Goal: Task Accomplishment & Management: Complete application form

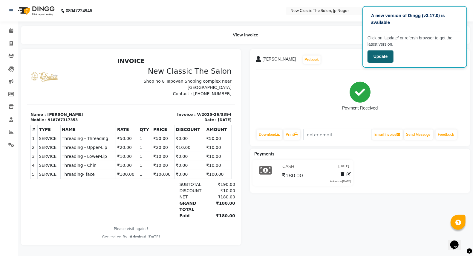
click at [387, 58] on button "Update" at bounding box center [380, 56] width 26 height 12
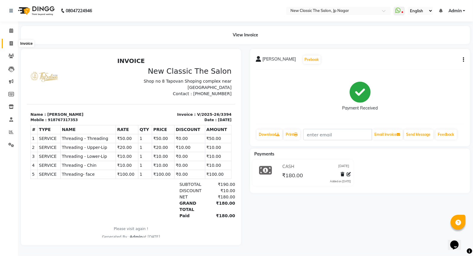
click at [10, 43] on icon at bounding box center [11, 43] width 3 height 4
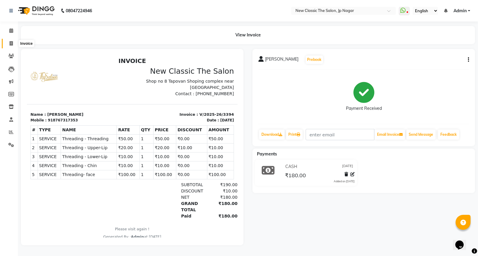
select select "4678"
select select "service"
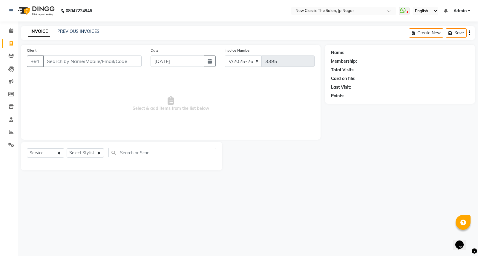
click at [59, 61] on input "Client" at bounding box center [92, 61] width 99 height 11
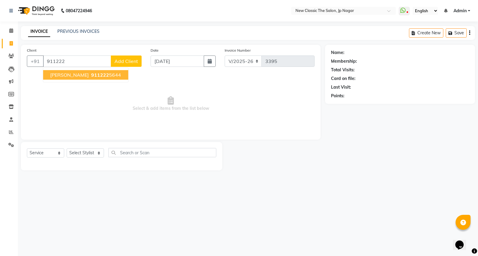
click at [75, 79] on button "Shaunak Manapure 911222 5644" at bounding box center [85, 75] width 85 height 10
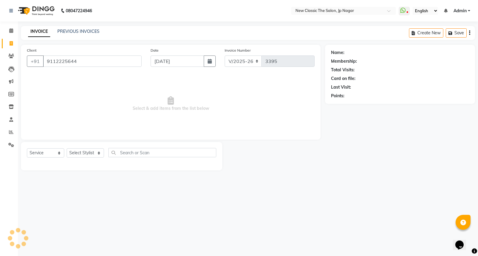
type input "9112225644"
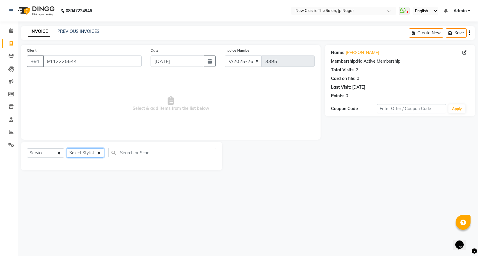
click at [87, 157] on select "Select Stylist Amit [PERSON_NAME] [PERSON_NAME] [PERSON_NAME] Manager [PERSON_N…" at bounding box center [85, 152] width 37 height 9
select select "27631"
click at [67, 149] on select "Select Stylist Amit [PERSON_NAME] [PERSON_NAME] [PERSON_NAME] Manager [PERSON_N…" at bounding box center [85, 152] width 37 height 9
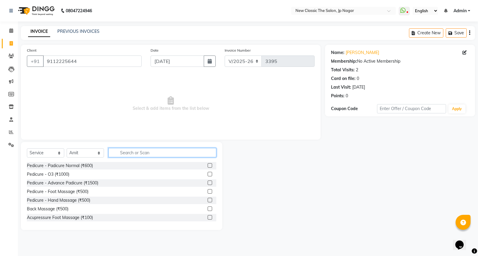
click at [127, 148] on input "text" at bounding box center [162, 152] width 108 height 9
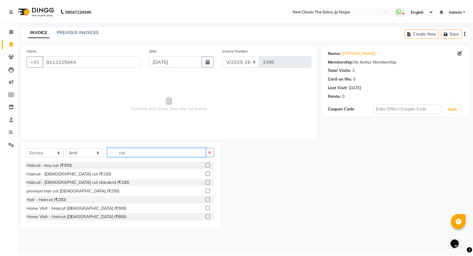
scroll to position [53, 0]
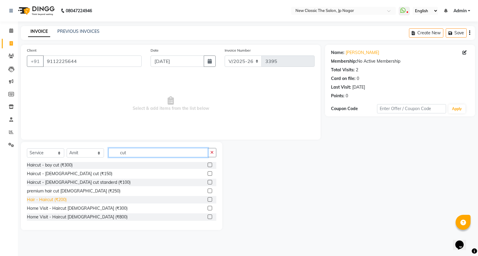
type input "cut"
click at [51, 200] on div "Hair - Haircut (₹200)" at bounding box center [47, 200] width 40 height 6
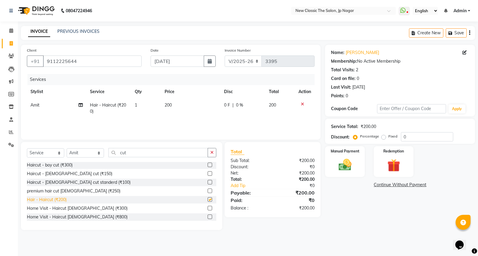
checkbox input "false"
click at [349, 166] on img at bounding box center [345, 164] width 22 height 15
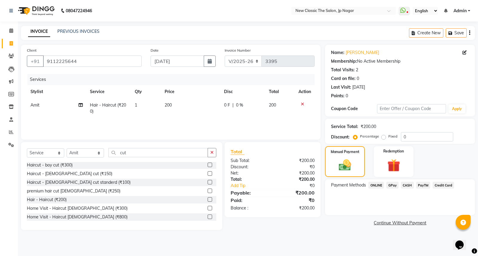
click at [376, 185] on span "ONLINE" at bounding box center [376, 185] width 16 height 7
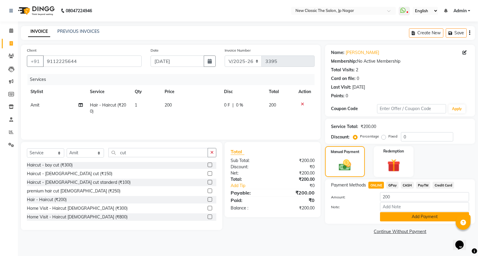
click at [433, 214] on button "Add Payment" at bounding box center [424, 216] width 89 height 9
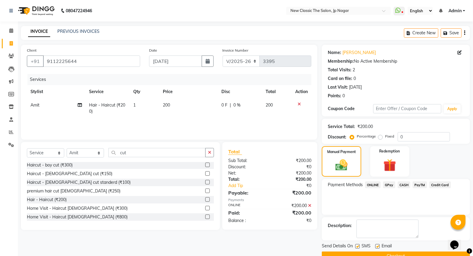
scroll to position [13, 0]
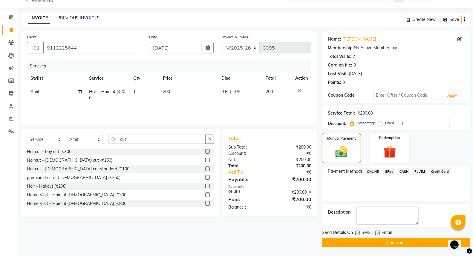
click at [399, 246] on button "Checkout" at bounding box center [396, 242] width 148 height 9
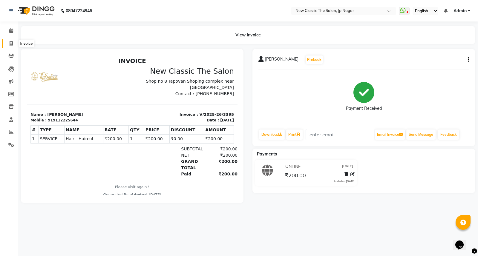
click at [10, 41] on span at bounding box center [11, 43] width 10 height 7
select select "service"
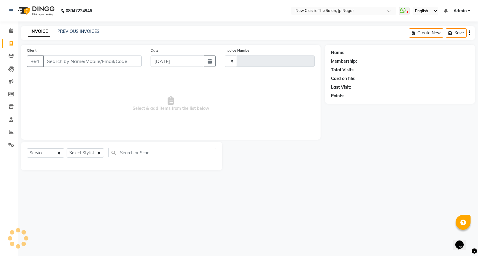
type input "3396"
select select "4678"
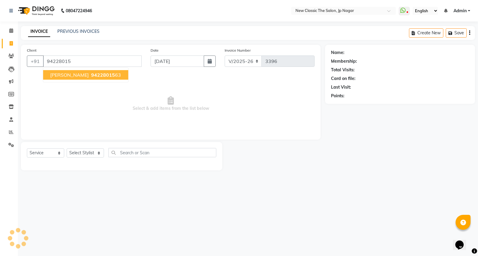
click at [82, 76] on button "shweta garge 94228015 63" at bounding box center [85, 75] width 85 height 10
type input "9422801563"
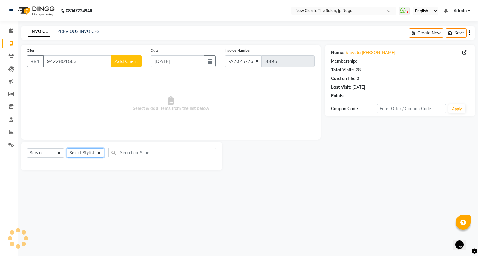
click at [75, 153] on select "Select Stylist Amit [PERSON_NAME] [PERSON_NAME] [PERSON_NAME] Manager [PERSON_N…" at bounding box center [85, 152] width 37 height 9
select select "85910"
click at [67, 149] on select "Select Stylist Amit [PERSON_NAME] [PERSON_NAME] [PERSON_NAME] Manager [PERSON_N…" at bounding box center [85, 152] width 37 height 9
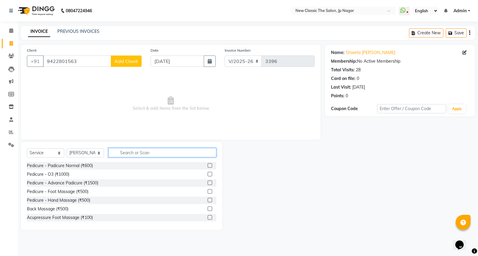
click at [148, 153] on input "text" at bounding box center [162, 152] width 108 height 9
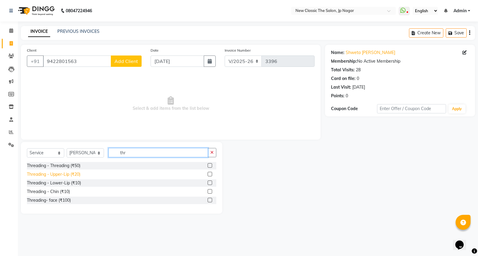
type input "thr"
click at [73, 172] on div "Threading - Upper-Lip (₹20)" at bounding box center [53, 174] width 53 height 6
checkbox input "false"
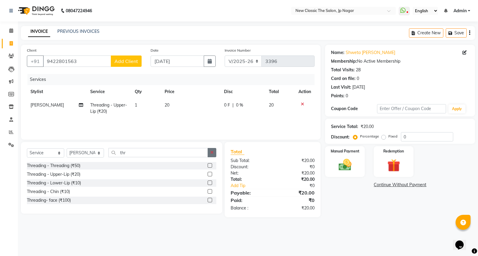
click at [215, 152] on button "button" at bounding box center [212, 152] width 9 height 9
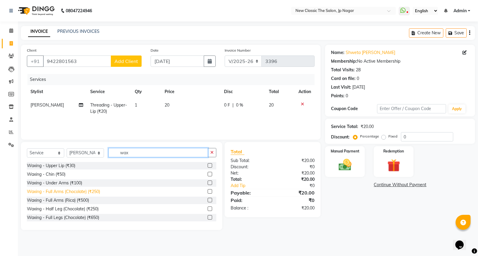
type input "wax"
click at [87, 192] on div "Waxing - Full Arms (Chocolate) (₹250)" at bounding box center [63, 192] width 73 height 6
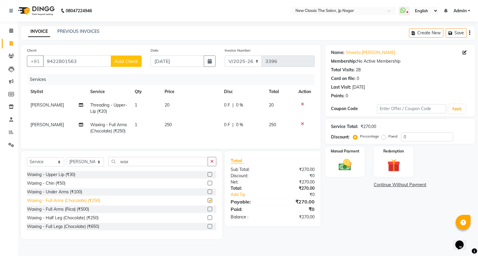
checkbox input "false"
click at [342, 169] on img at bounding box center [345, 164] width 22 height 15
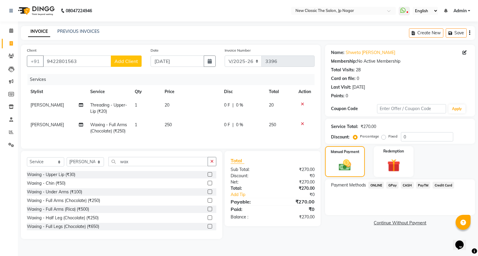
click at [407, 184] on span "CASH" at bounding box center [407, 185] width 13 height 7
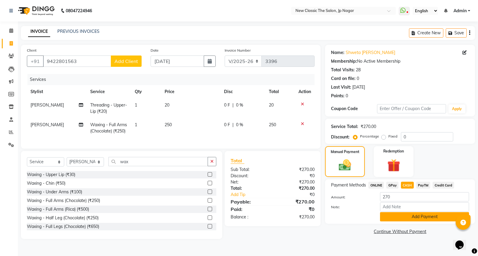
click at [402, 216] on button "Add Payment" at bounding box center [424, 216] width 89 height 9
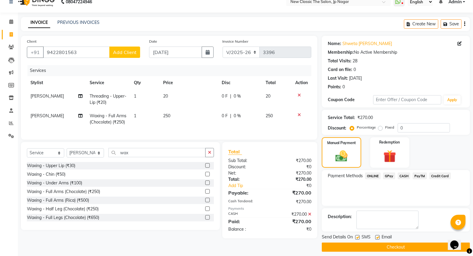
scroll to position [13, 0]
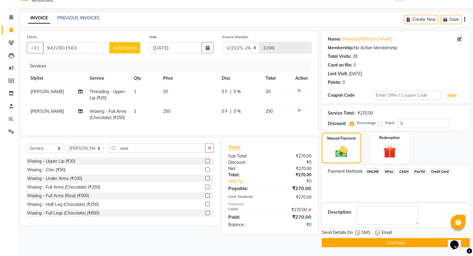
click at [395, 241] on button "Checkout" at bounding box center [396, 242] width 148 height 9
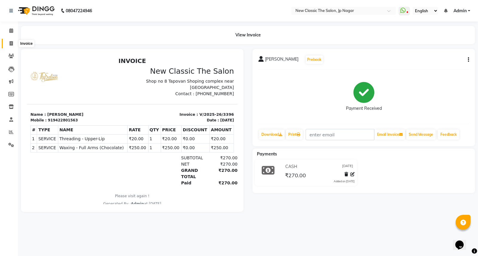
click at [10, 43] on icon at bounding box center [11, 43] width 3 height 4
select select "service"
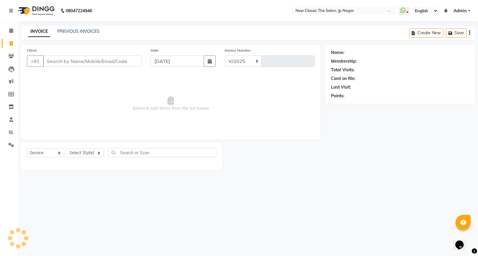
select select "4678"
type input "3397"
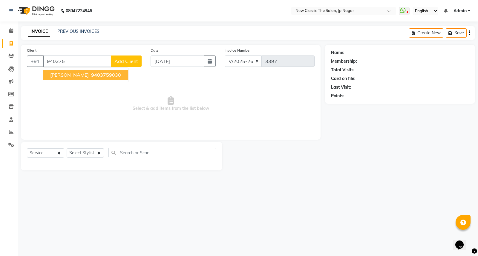
click at [96, 78] on button "revati deshpande 940375 9030" at bounding box center [85, 75] width 85 height 10
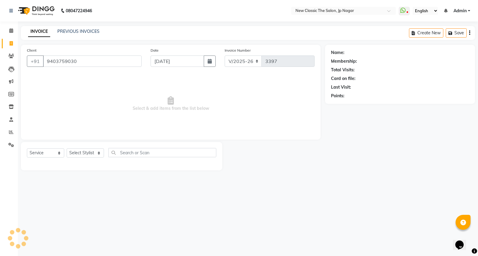
type input "9403759030"
click at [79, 158] on div "Select Service Product Membership Package Voucher Prepaid Gift Card Select Styl…" at bounding box center [121, 155] width 189 height 14
click at [80, 155] on select "Select Stylist Amit [PERSON_NAME] [PERSON_NAME] [PERSON_NAME] Manager [PERSON_N…" at bounding box center [85, 152] width 37 height 9
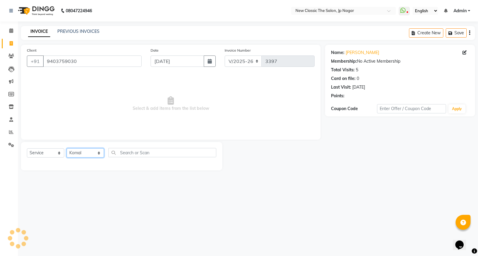
click at [67, 149] on select "Select Stylist Amit [PERSON_NAME] [PERSON_NAME] [PERSON_NAME] Manager [PERSON_N…" at bounding box center [85, 152] width 37 height 9
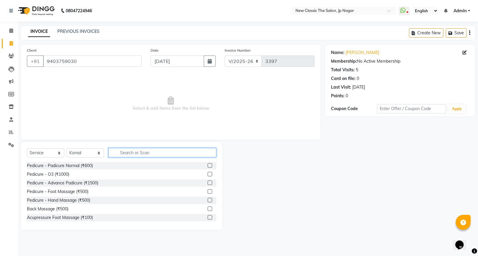
click at [132, 152] on input "text" at bounding box center [162, 152] width 108 height 9
click at [91, 154] on select "Select Stylist Amit [PERSON_NAME] [PERSON_NAME] [PERSON_NAME] Manager [PERSON_N…" at bounding box center [85, 152] width 37 height 9
select select "27630"
click at [67, 149] on select "Select Stylist Amit [PERSON_NAME] [PERSON_NAME] [PERSON_NAME] Manager [PERSON_N…" at bounding box center [85, 152] width 37 height 9
click at [136, 156] on input "text" at bounding box center [162, 152] width 108 height 9
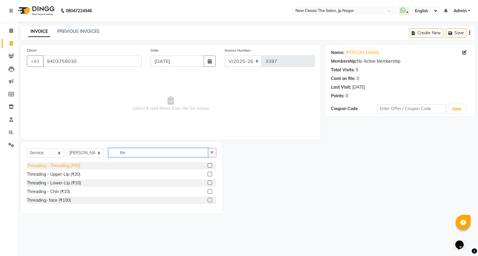
type input "thr"
click at [73, 165] on div "Threading - Threading (₹50)" at bounding box center [53, 166] width 53 height 6
checkbox input "false"
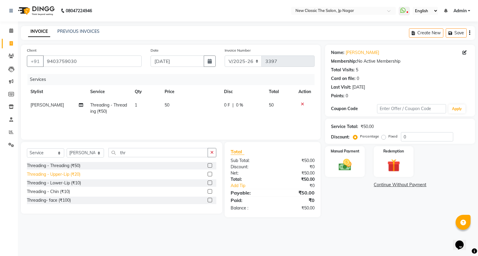
click at [76, 174] on div "Threading - Upper-Lip (₹20)" at bounding box center [53, 174] width 53 height 6
checkbox input "false"
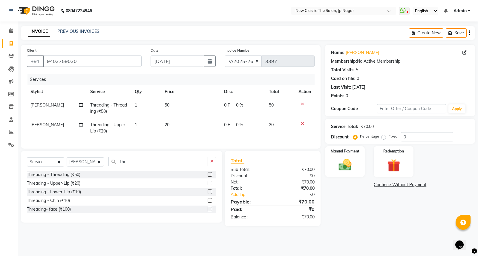
click at [227, 124] on span "0 F" at bounding box center [227, 125] width 6 height 6
select select "27630"
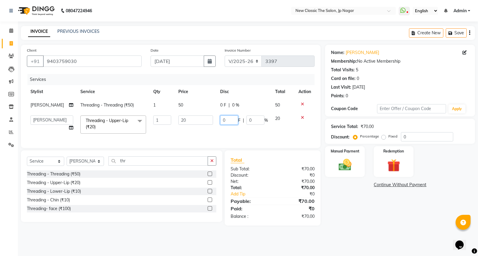
click at [222, 118] on input "0" at bounding box center [229, 120] width 18 height 9
type input "10"
click at [177, 157] on div "Select Service Product Membership Package Voucher Prepaid Gift Card Select Styl…" at bounding box center [121, 187] width 201 height 72
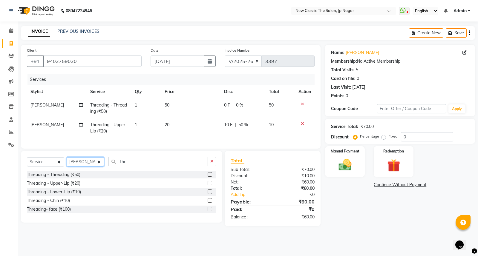
click at [90, 165] on select "Select Stylist Amit [PERSON_NAME] [PERSON_NAME] [PERSON_NAME] Manager [PERSON_N…" at bounding box center [85, 161] width 37 height 9
select select "27627"
click at [67, 162] on select "Select Stylist Amit [PERSON_NAME] [PERSON_NAME] [PERSON_NAME] Manager [PERSON_N…" at bounding box center [85, 161] width 37 height 9
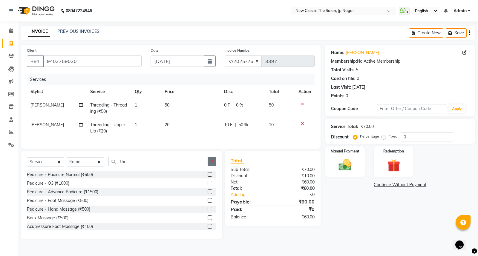
click at [211, 164] on icon "button" at bounding box center [211, 162] width 3 height 4
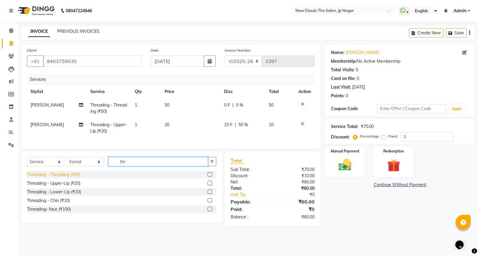
type input "thr"
click at [70, 178] on div "Threading - Threading (₹50)" at bounding box center [53, 175] width 53 height 6
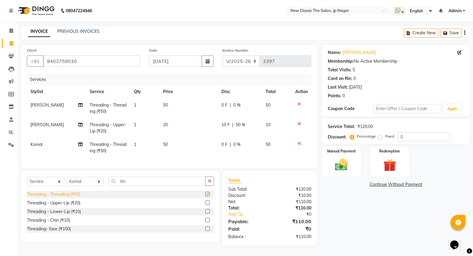
checkbox input "false"
click at [73, 206] on div "Threading - Upper-Lip (₹20)" at bounding box center [53, 203] width 53 height 6
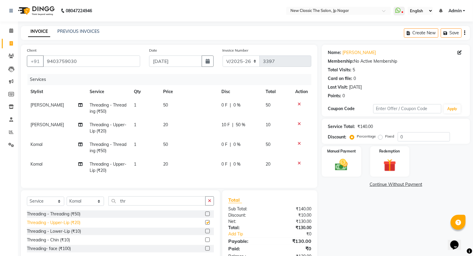
checkbox input "false"
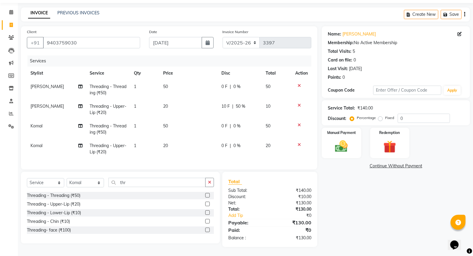
click at [70, 215] on div "Threading - Lower-Lip (₹10)" at bounding box center [54, 213] width 54 height 6
checkbox input "false"
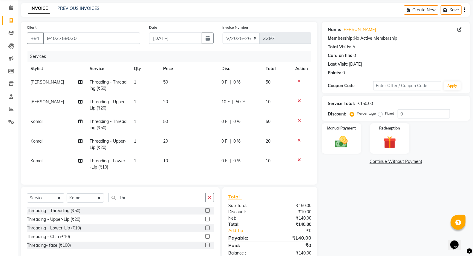
click at [174, 140] on td "20" at bounding box center [189, 145] width 59 height 20
select select "27627"
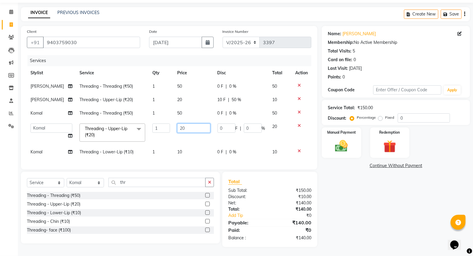
click at [177, 124] on input "20" at bounding box center [193, 128] width 33 height 9
type input "50"
click at [171, 147] on tbody "Kirti Threading - Threading (₹50) 1 50 0 F | 0 % 50 Kirti Threading - Upper-Lip…" at bounding box center [169, 119] width 284 height 79
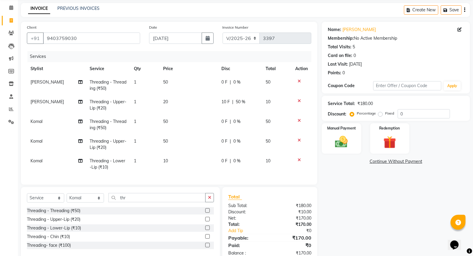
click at [165, 157] on td "10" at bounding box center [189, 164] width 59 height 20
select select "27627"
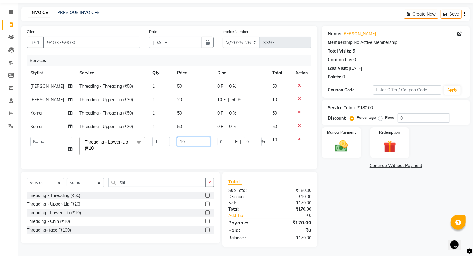
click at [177, 138] on input "10" at bounding box center [193, 141] width 33 height 9
type input "50"
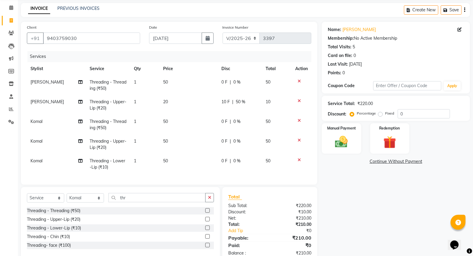
click at [265, 149] on tbody "Kirti Threading - Threading (₹50) 1 50 0 F | 0 % 50 Kirti Threading - Upper-Lip…" at bounding box center [169, 125] width 284 height 99
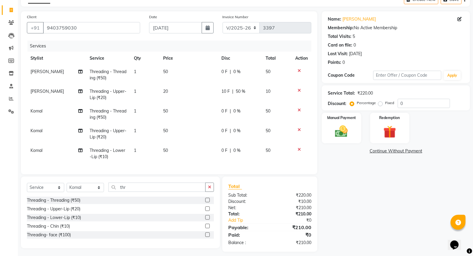
scroll to position [43, 0]
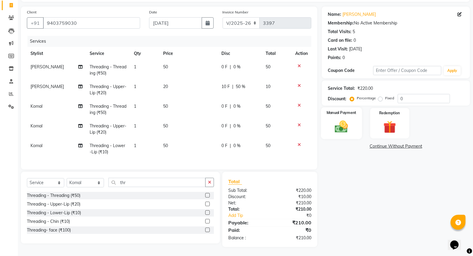
click at [341, 123] on img at bounding box center [341, 126] width 21 height 15
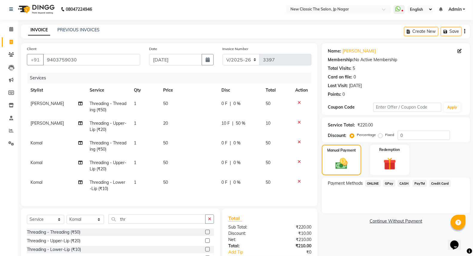
scroll to position [0, 0]
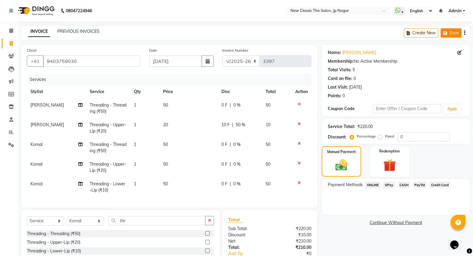
click at [446, 36] on button "Save" at bounding box center [451, 32] width 21 height 9
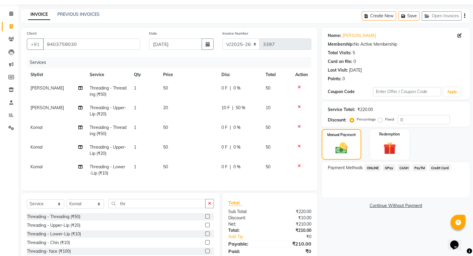
scroll to position [33, 0]
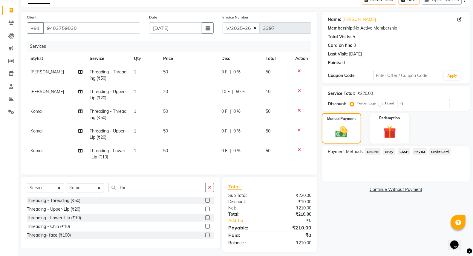
click at [404, 151] on span "CASH" at bounding box center [404, 151] width 13 height 7
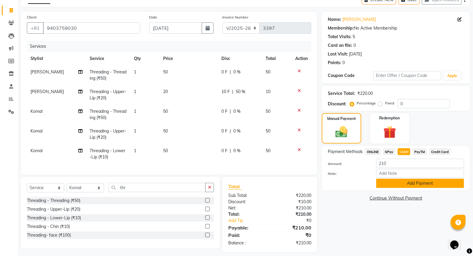
click at [409, 188] on button "Add Payment" at bounding box center [420, 183] width 88 height 9
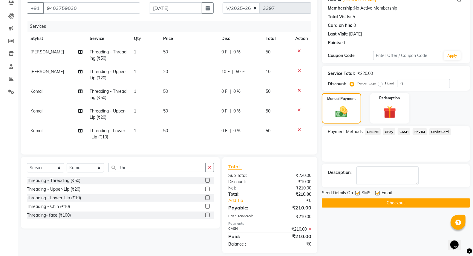
scroll to position [64, 0]
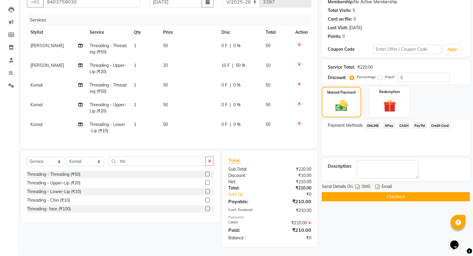
click at [403, 193] on button "Checkout" at bounding box center [396, 196] width 148 height 9
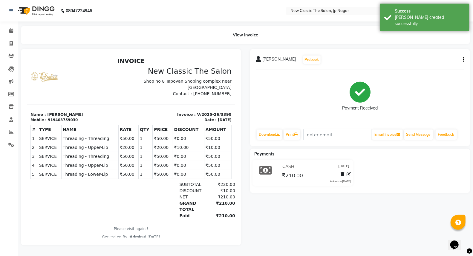
scroll to position [2, 0]
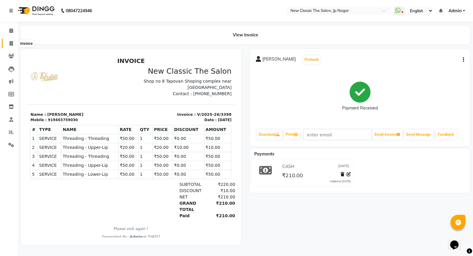
click at [12, 41] on icon at bounding box center [11, 43] width 3 height 4
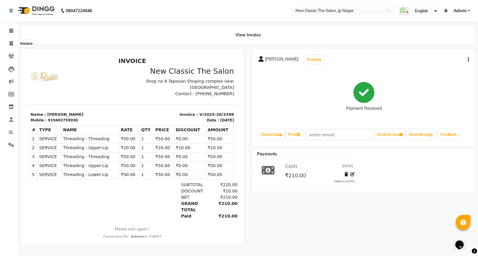
select select "4678"
select select "service"
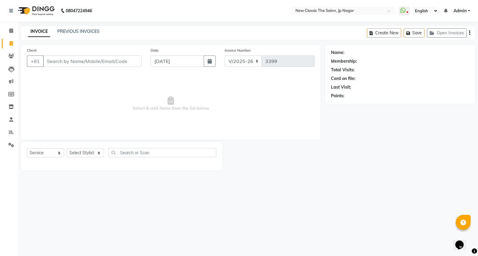
click at [107, 62] on input "Client" at bounding box center [92, 61] width 99 height 11
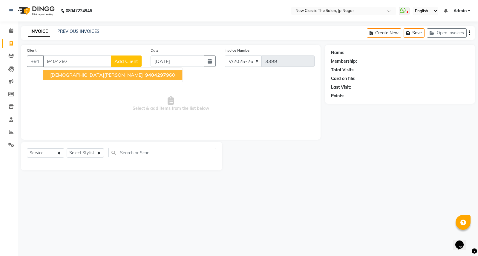
click at [82, 78] on button "vaishhnavi thawkar 9404297 960" at bounding box center [112, 75] width 139 height 10
type input "9404297960"
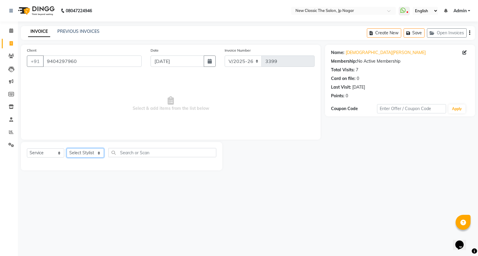
click at [86, 154] on select "Select Stylist Amit [PERSON_NAME] [PERSON_NAME] [PERSON_NAME] Manager [PERSON_N…" at bounding box center [85, 152] width 37 height 9
select select "27627"
click at [67, 149] on select "Select Stylist Amit [PERSON_NAME] [PERSON_NAME] [PERSON_NAME] Manager [PERSON_N…" at bounding box center [85, 152] width 37 height 9
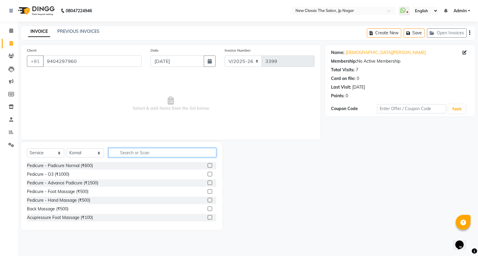
click at [152, 151] on input "text" at bounding box center [162, 152] width 108 height 9
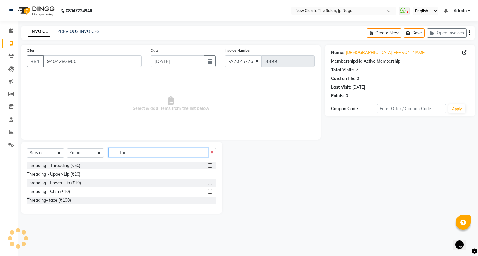
type input "thr"
click at [209, 165] on label at bounding box center [210, 165] width 4 height 4
click at [209, 165] on input "checkbox" at bounding box center [210, 166] width 4 height 4
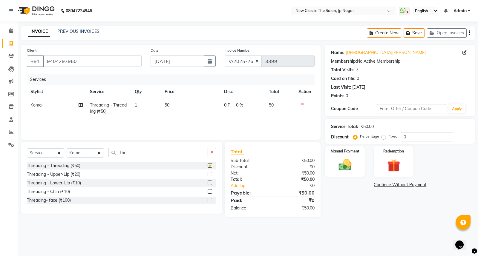
checkbox input "false"
click at [209, 174] on label at bounding box center [210, 174] width 4 height 4
click at [209, 174] on input "checkbox" at bounding box center [210, 175] width 4 height 4
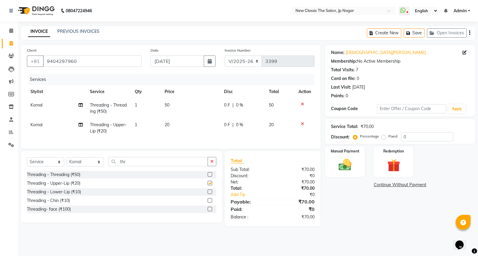
checkbox input "false"
click at [209, 194] on label at bounding box center [210, 192] width 4 height 4
click at [209, 194] on input "checkbox" at bounding box center [210, 192] width 4 height 4
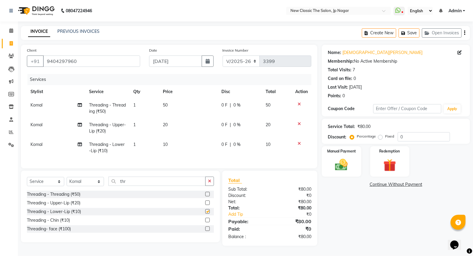
checkbox input "false"
click at [206, 223] on label at bounding box center [207, 220] width 4 height 4
click at [206, 223] on input "checkbox" at bounding box center [207, 221] width 4 height 4
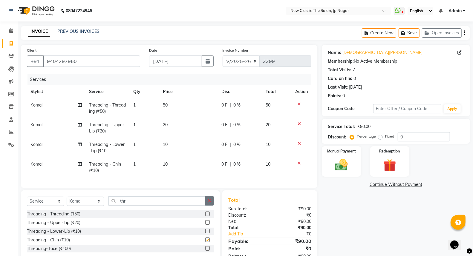
checkbox input "false"
click at [210, 203] on icon "button" at bounding box center [209, 201] width 3 height 4
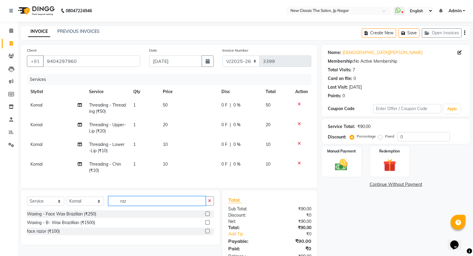
type input "raz"
click at [207, 234] on label at bounding box center [207, 231] width 4 height 4
click at [207, 234] on input "checkbox" at bounding box center [207, 232] width 4 height 4
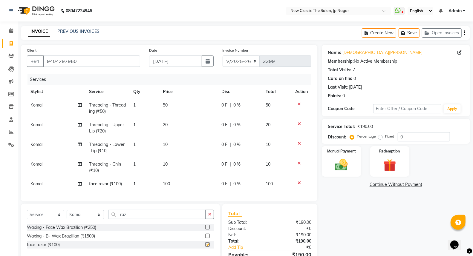
checkbox input "false"
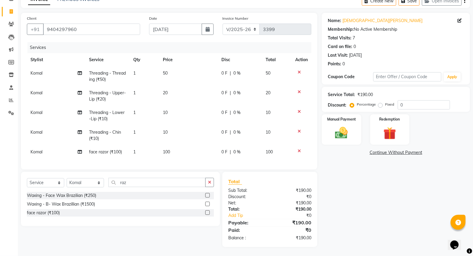
scroll to position [37, 0]
click at [218, 88] on td "0 F | 0 %" at bounding box center [240, 96] width 44 height 20
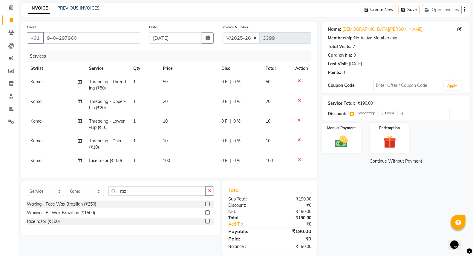
select select "27627"
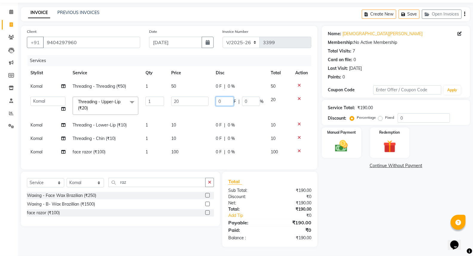
click at [217, 97] on input "0" at bounding box center [225, 101] width 18 height 9
type input "10"
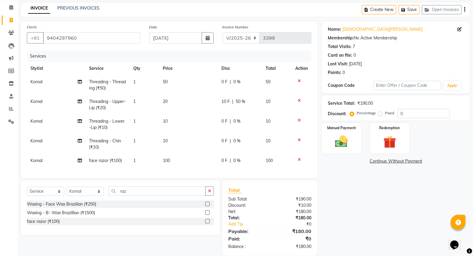
click at [214, 105] on tr "Komal Threading - Upper-Lip (₹20) 1 20 10 F | 50 % 10" at bounding box center [169, 105] width 284 height 20
click at [340, 140] on img at bounding box center [341, 141] width 21 height 15
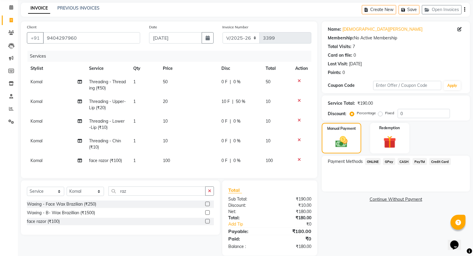
click at [403, 160] on span "CASH" at bounding box center [404, 161] width 13 height 7
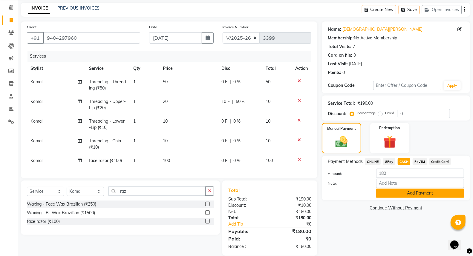
click at [407, 195] on button "Add Payment" at bounding box center [420, 193] width 88 height 9
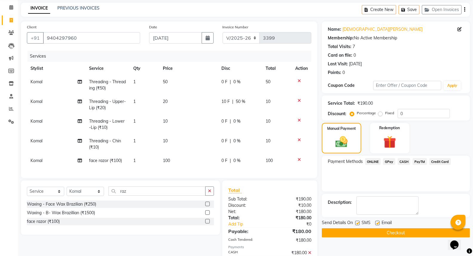
click at [394, 233] on button "Checkout" at bounding box center [396, 233] width 148 height 9
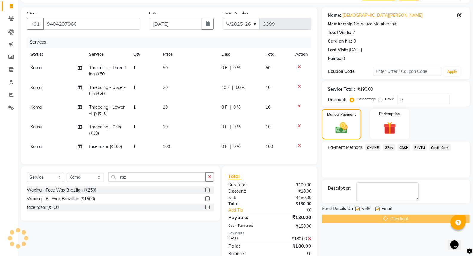
scroll to position [58, 0]
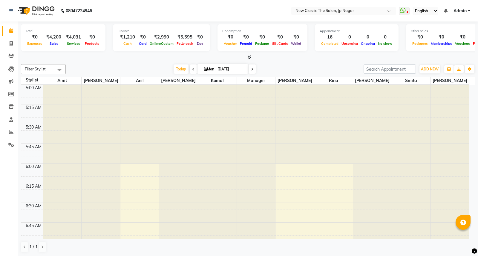
scroll to position [79, 0]
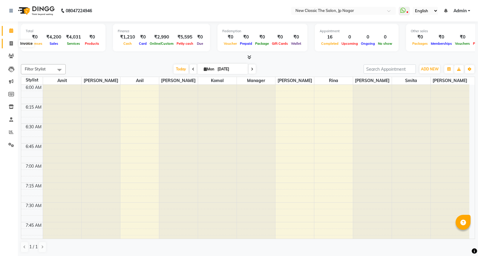
click at [12, 44] on icon at bounding box center [11, 43] width 3 height 4
select select "4678"
select select "service"
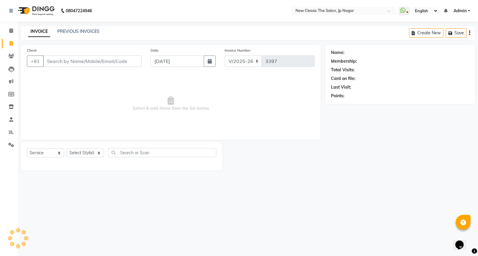
click at [55, 61] on input "Client" at bounding box center [92, 61] width 99 height 11
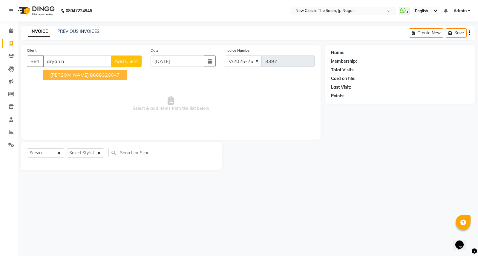
click at [72, 76] on span "[PERSON_NAME]" at bounding box center [69, 75] width 39 height 6
type input "8668320047"
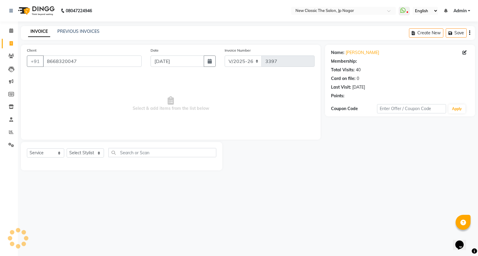
select select "1: Object"
click at [80, 154] on select "Select Stylist Amit [PERSON_NAME] [PERSON_NAME] [PERSON_NAME] Manager [PERSON_N…" at bounding box center [85, 152] width 37 height 9
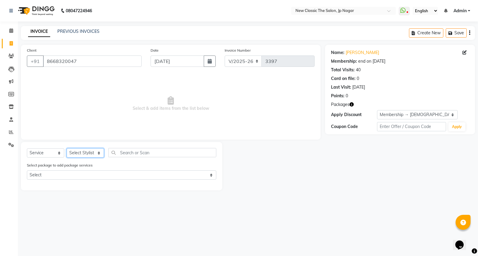
select select "27631"
click at [67, 149] on select "Select Stylist Amit [PERSON_NAME] [PERSON_NAME] [PERSON_NAME] Manager [PERSON_N…" at bounding box center [85, 152] width 37 height 9
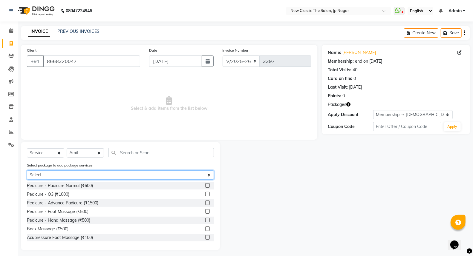
click at [71, 172] on select "Select [DEMOGRAPHIC_DATA] membership 1200" at bounding box center [120, 175] width 187 height 9
select select "1: Object"
click at [27, 171] on select "Select [DEMOGRAPHIC_DATA] membership 1200" at bounding box center [120, 175] width 187 height 9
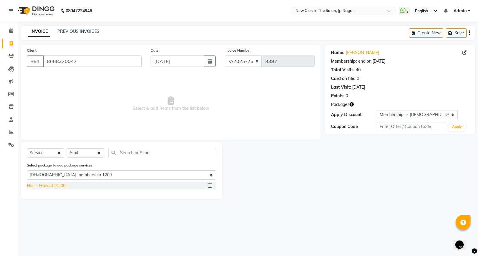
click at [62, 187] on div "Hair - Haircut (₹200)" at bounding box center [47, 186] width 40 height 6
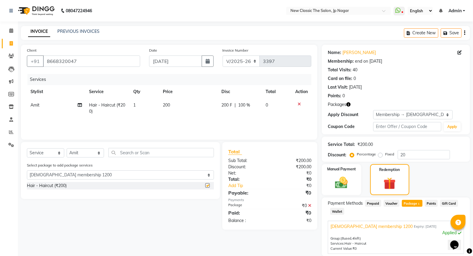
checkbox input "false"
click at [143, 154] on input "text" at bounding box center [160, 152] width 105 height 9
type input "t"
select select "0: undefined"
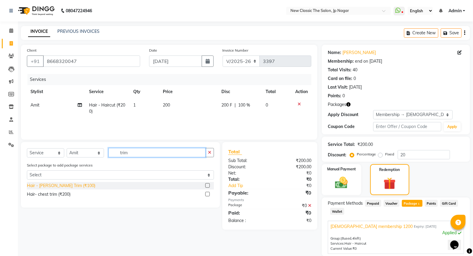
type input "trim"
click at [58, 185] on div "Hair - [PERSON_NAME] Trim (₹100)" at bounding box center [61, 186] width 68 height 6
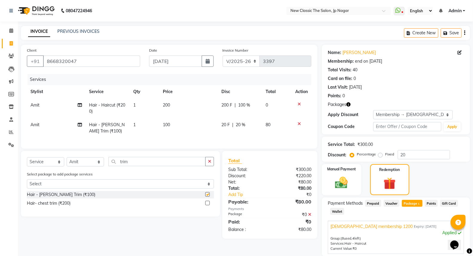
checkbox input "false"
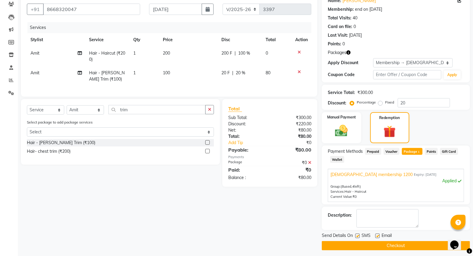
scroll to position [55, 0]
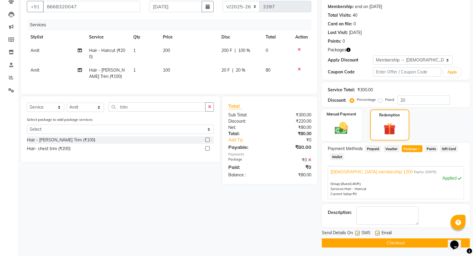
click at [341, 128] on img at bounding box center [341, 128] width 21 height 15
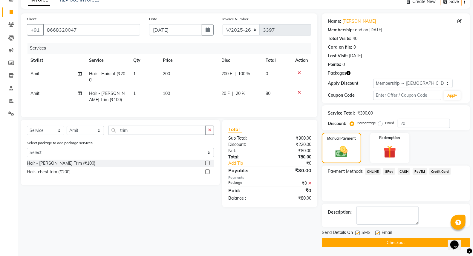
click at [404, 171] on span "CASH" at bounding box center [404, 171] width 13 height 7
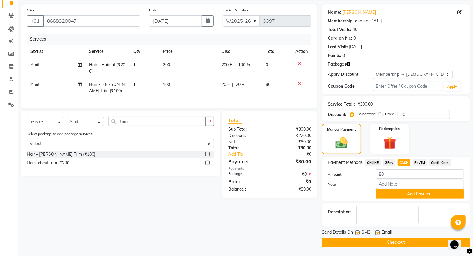
click at [243, 93] on td "20 F | 20 %" at bounding box center [240, 88] width 44 height 20
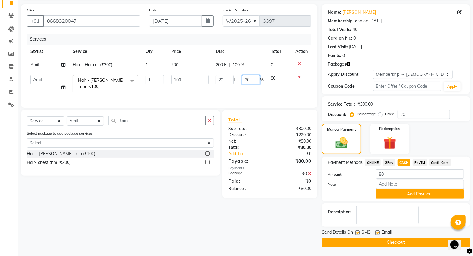
click at [244, 78] on input "20" at bounding box center [251, 79] width 18 height 9
type input "0"
click at [258, 89] on td "20 F | 0 %" at bounding box center [239, 84] width 55 height 25
click at [401, 165] on span "CASH" at bounding box center [404, 162] width 13 height 7
type input "100"
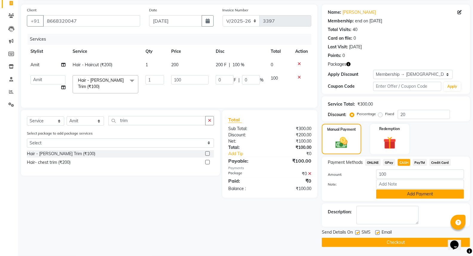
click at [401, 193] on button "Add Payment" at bounding box center [420, 194] width 88 height 9
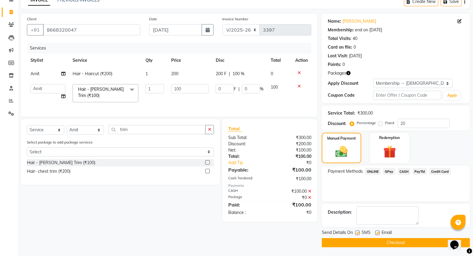
click at [387, 240] on button "Checkout" at bounding box center [396, 242] width 148 height 9
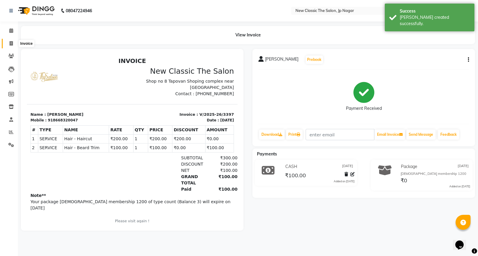
click at [8, 44] on span at bounding box center [11, 43] width 10 height 7
select select "service"
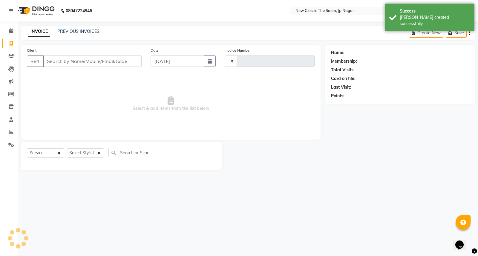
type input "3398"
select select "4678"
